Goal: Information Seeking & Learning: Learn about a topic

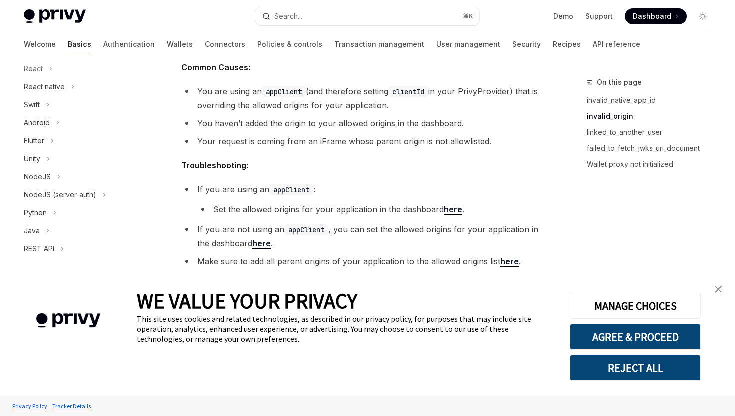
scroll to position [541, 0]
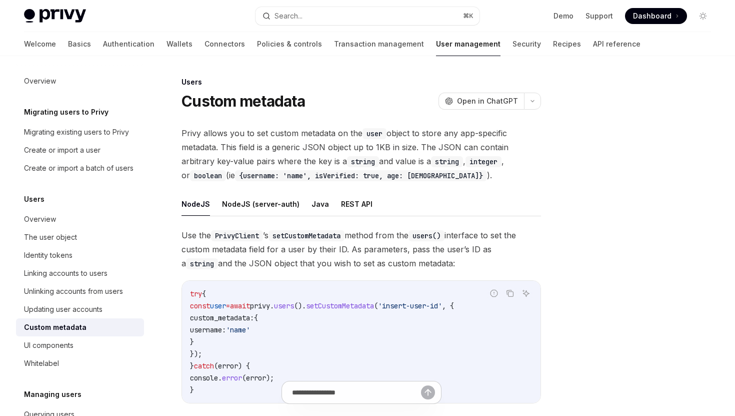
type textarea "*"
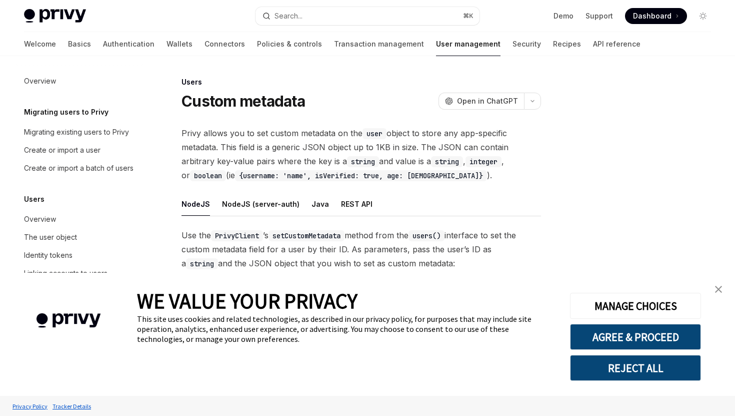
click at [718, 296] on link "close banner" at bounding box center [719, 289] width 20 height 20
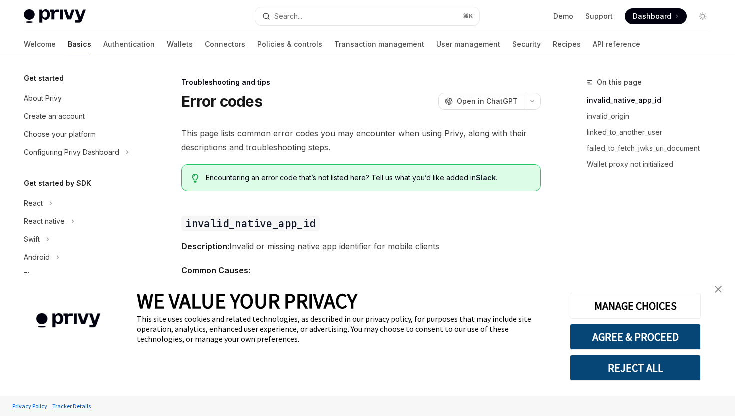
scroll to position [135, 0]
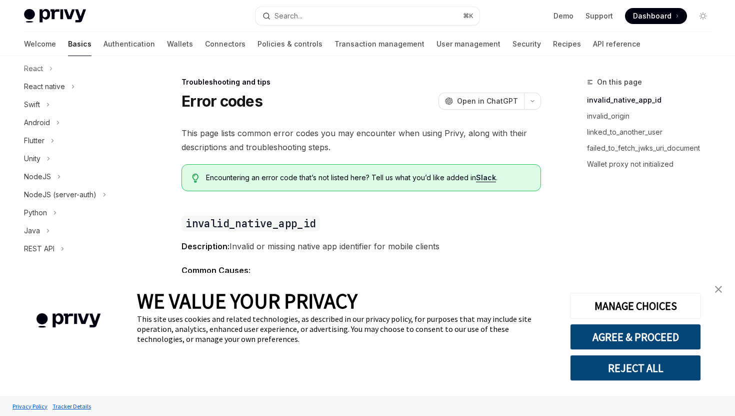
click at [458, 270] on span "Common Causes:" at bounding box center [362, 270] width 360 height 14
click at [644, 338] on button "AGREE & PROCEED" at bounding box center [635, 337] width 131 height 26
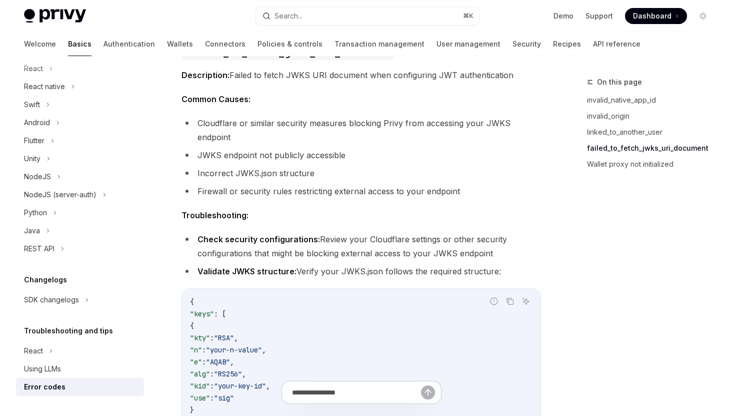
scroll to position [1170, 0]
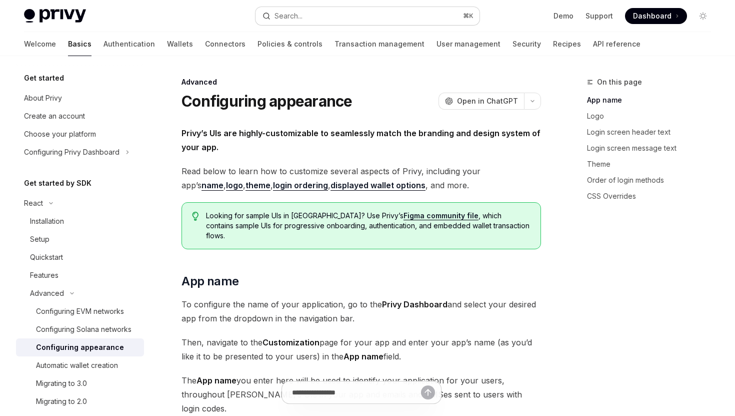
click at [337, 18] on button "Search... ⌘ K" at bounding box center [368, 16] width 224 height 18
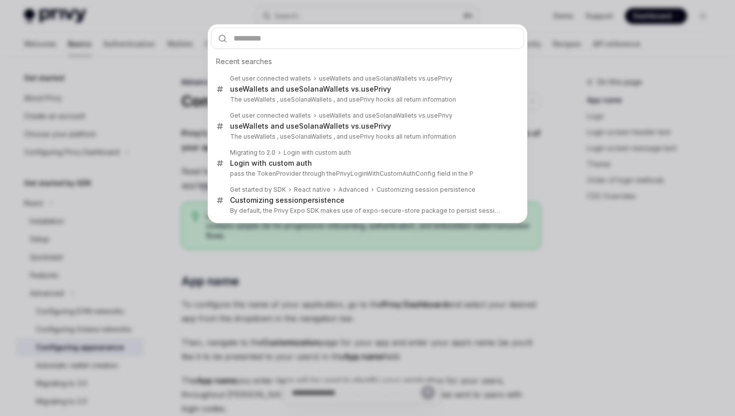
type input "**********"
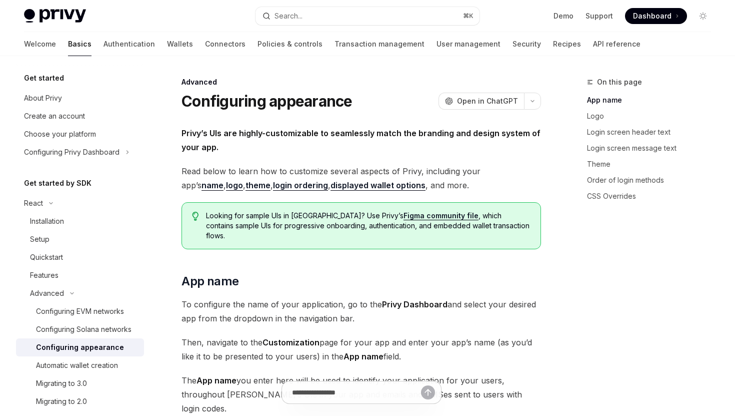
type textarea "*"
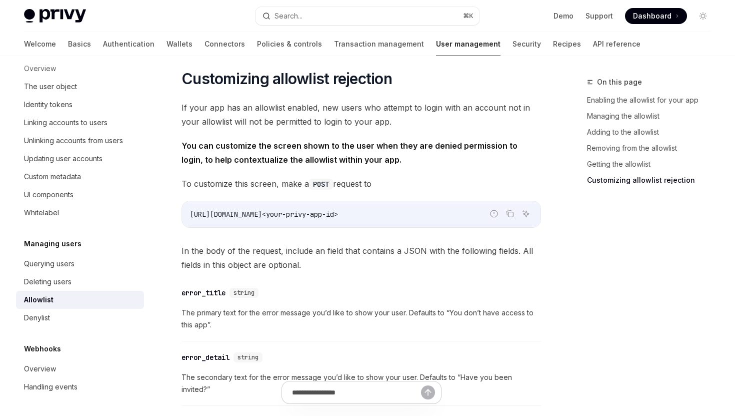
scroll to position [1937, 0]
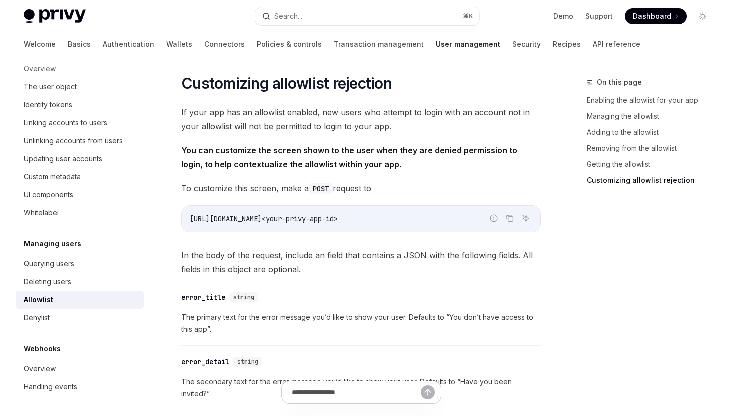
drag, startPoint x: 436, startPoint y: 220, endPoint x: 170, endPoint y: 221, distance: 265.6
copy span "https://auth.privy.io/api/v1/apps/<your-privy-app-id>"
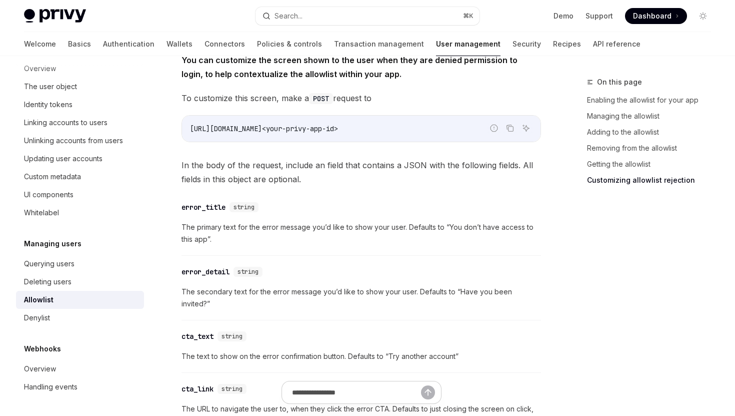
scroll to position [2027, 0]
click at [335, 22] on button "Search... ⌘ K" at bounding box center [368, 16] width 224 height 18
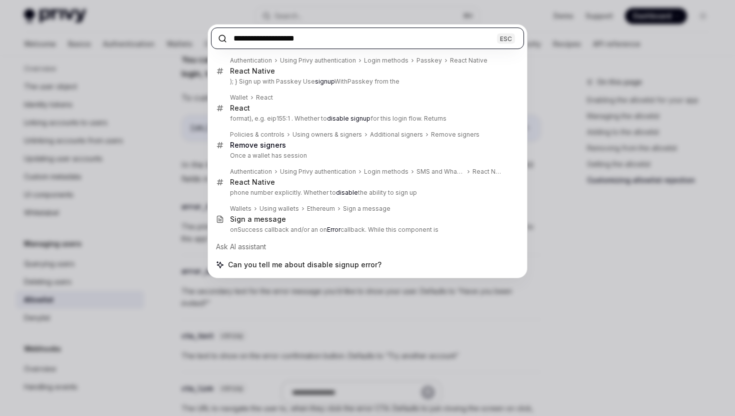
paste input "text"
type input "**********"
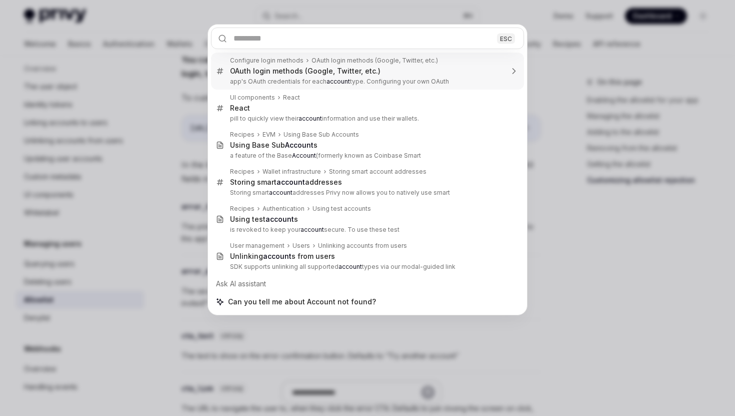
type textarea "*"
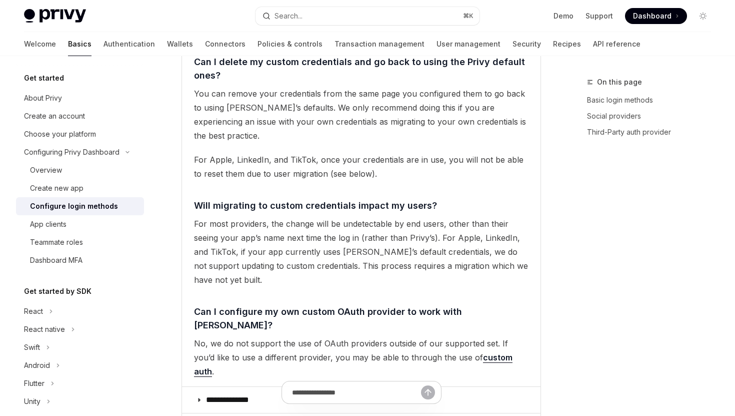
scroll to position [2033, 0]
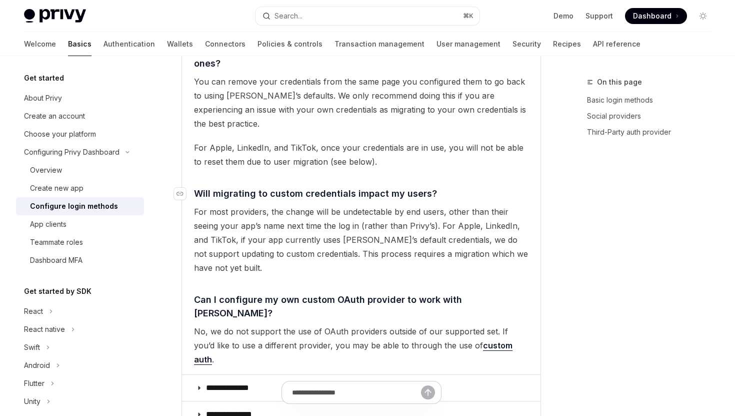
click at [326, 187] on span "Will migrating to custom credentials impact my users?" at bounding box center [315, 194] width 243 height 14
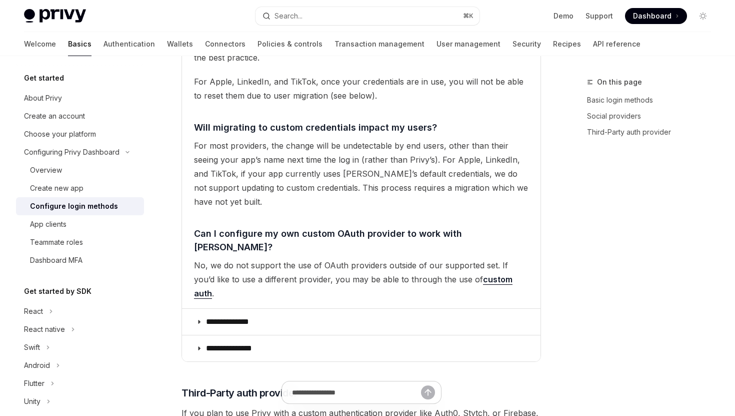
scroll to position [2101, 0]
